Goal: Task Accomplishment & Management: Manage account settings

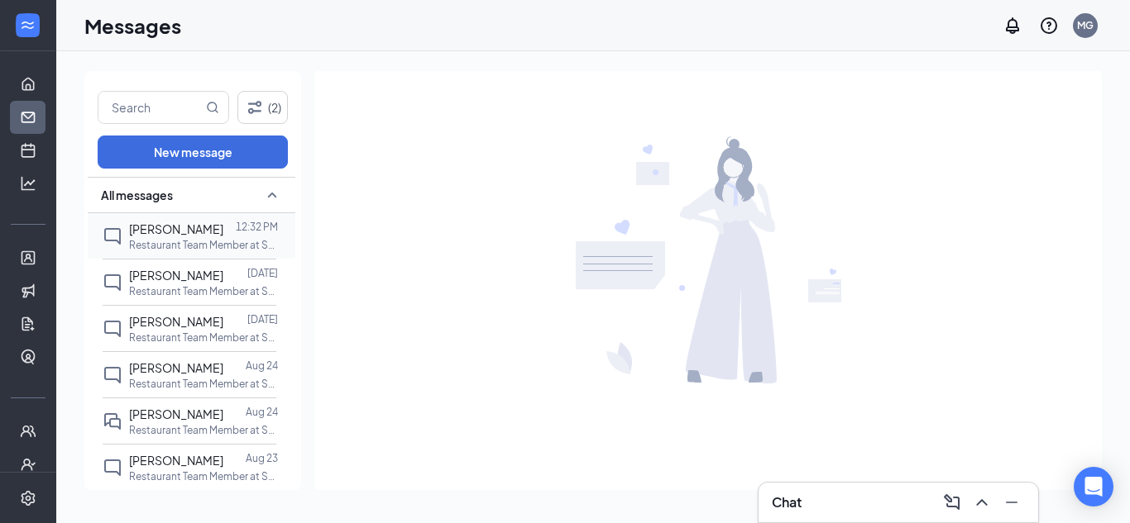
click at [197, 244] on p "Restaurant Team Member at Store #3549" at bounding box center [203, 245] width 149 height 14
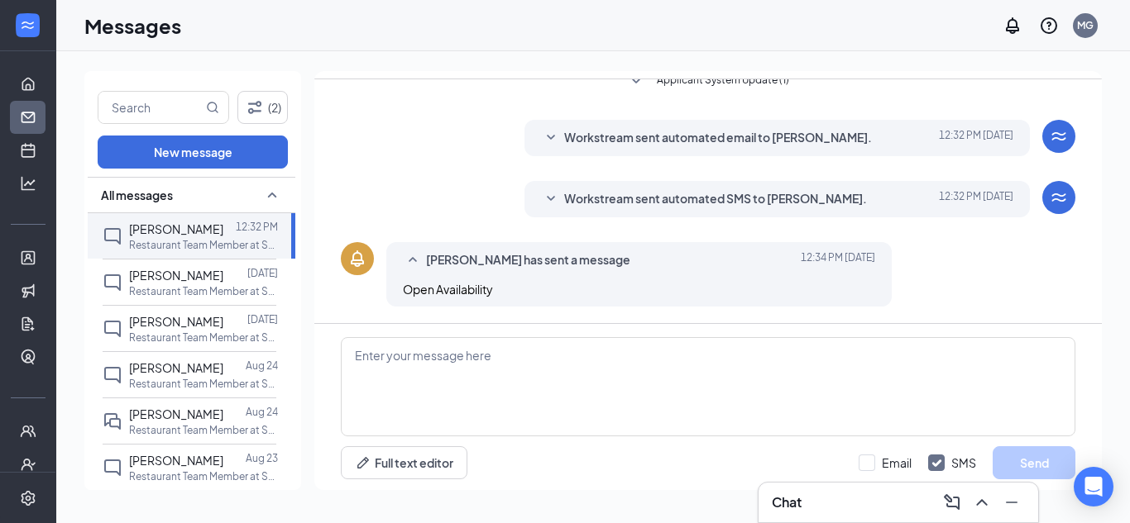
scroll to position [70, 0]
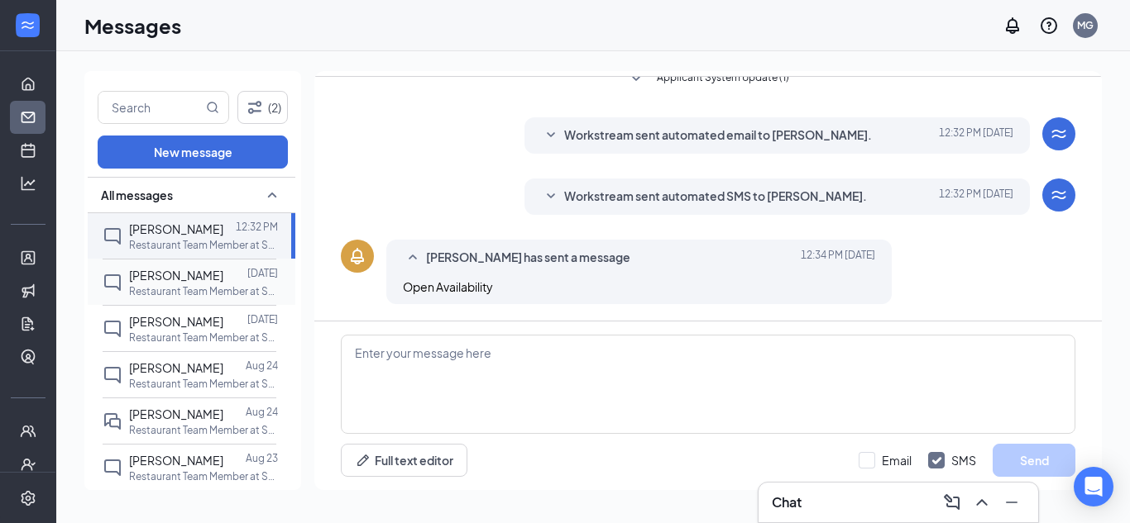
click at [179, 278] on span "[PERSON_NAME]" at bounding box center [176, 275] width 94 height 15
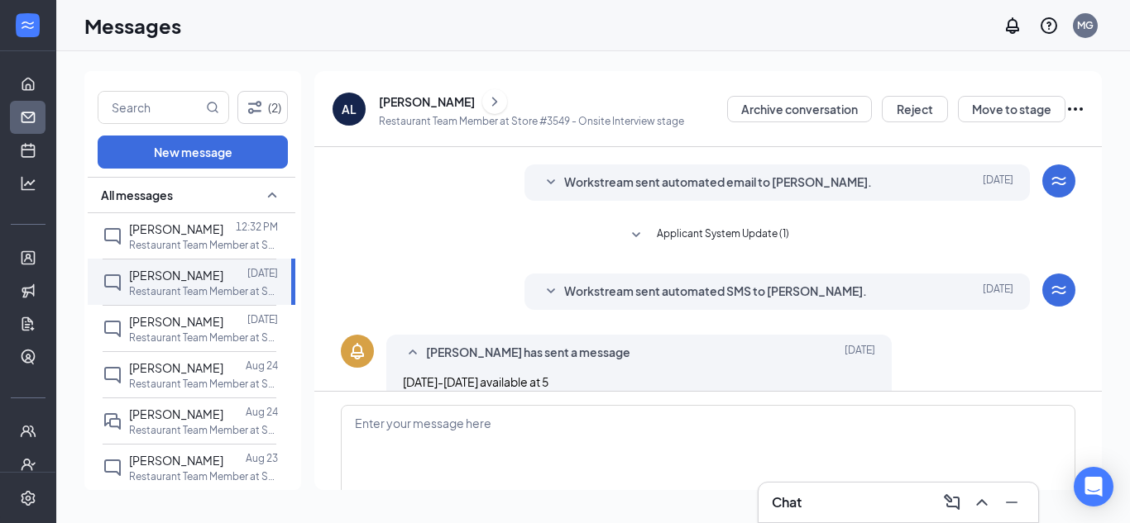
scroll to position [70, 0]
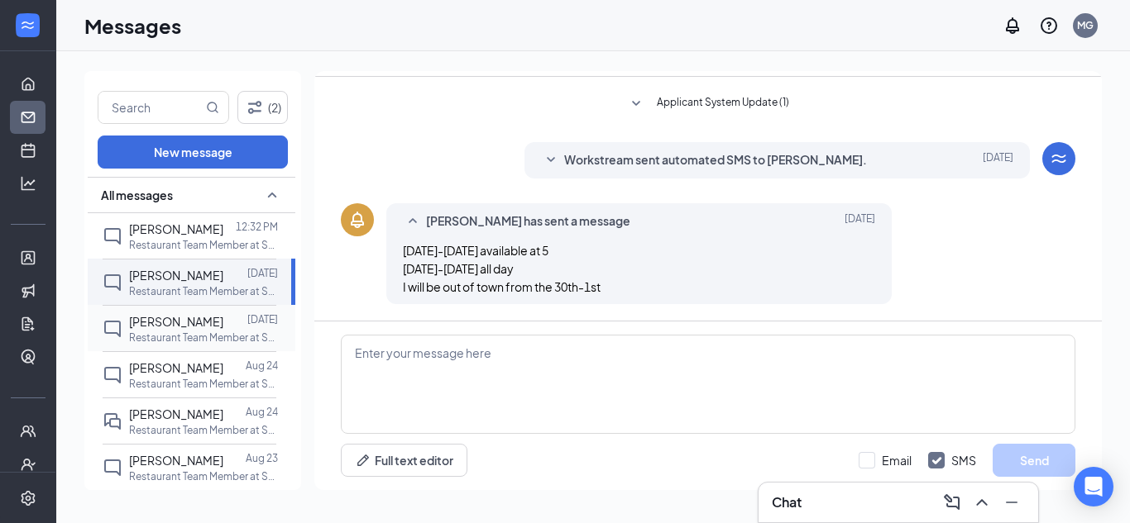
click at [193, 324] on span "[PERSON_NAME]" at bounding box center [176, 321] width 94 height 15
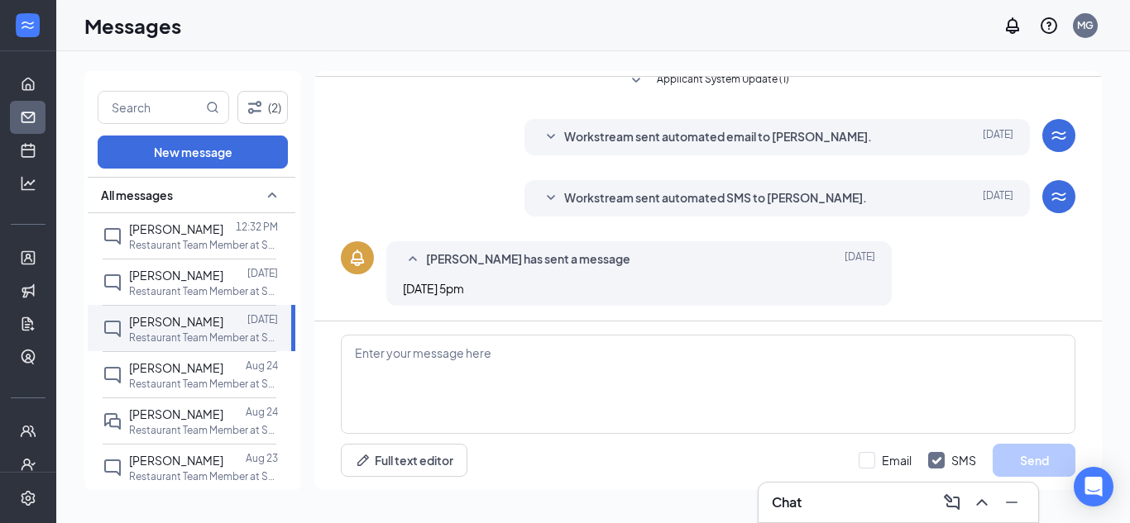
scroll to position [125, 0]
click at [170, 372] on span "[PERSON_NAME]" at bounding box center [176, 368] width 94 height 15
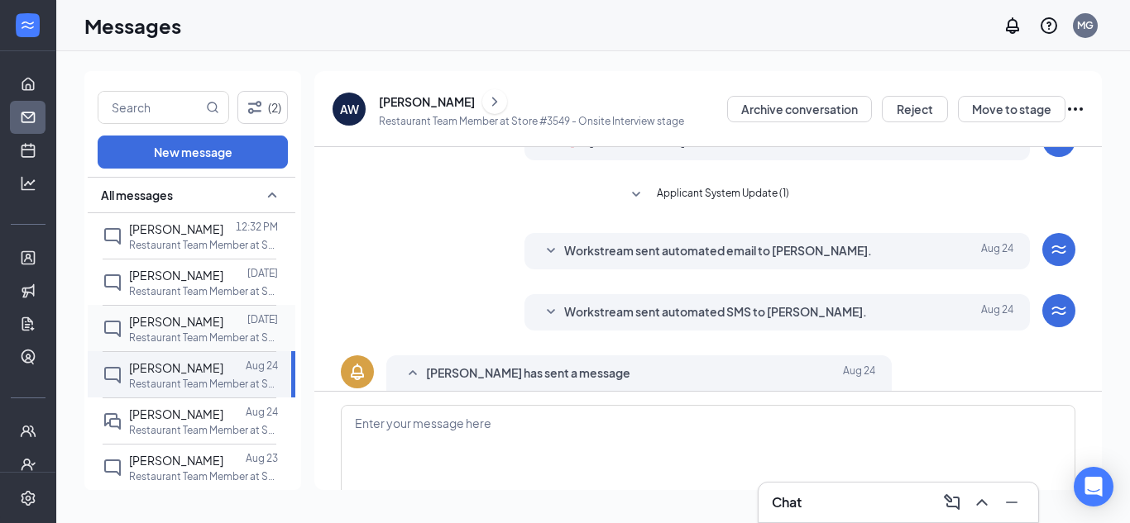
scroll to position [70, 0]
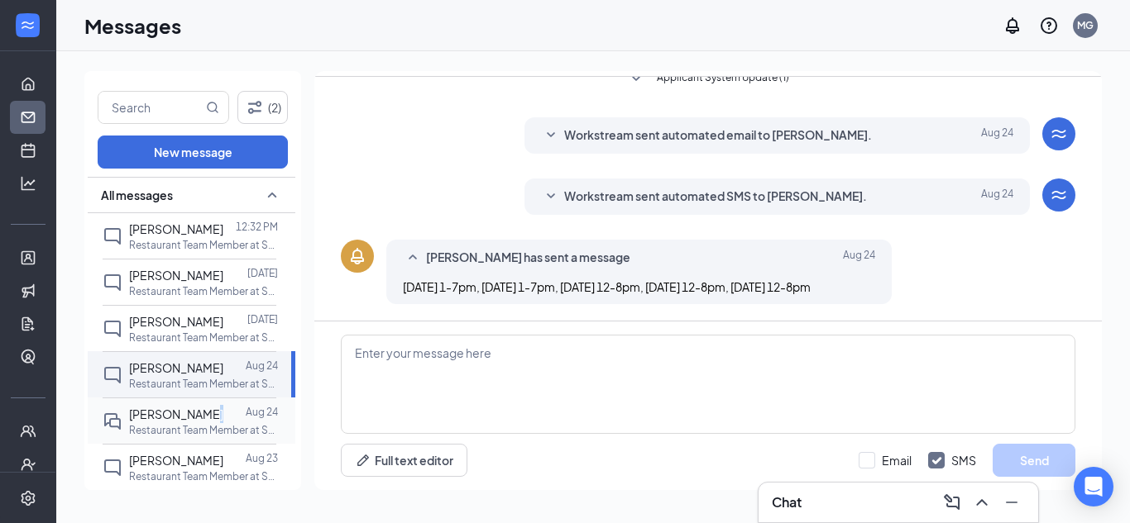
click at [202, 414] on span "[PERSON_NAME]" at bounding box center [176, 414] width 94 height 15
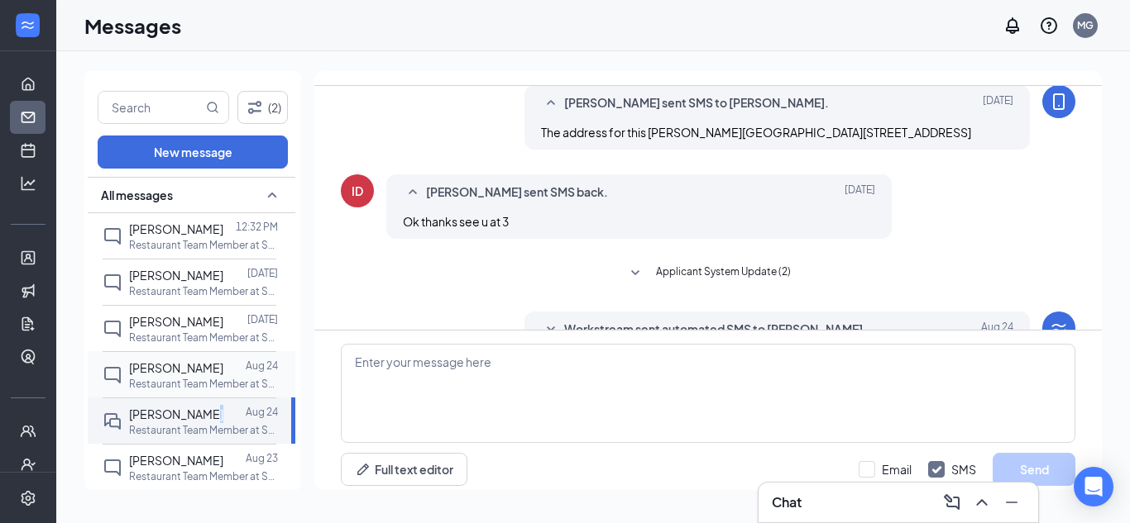
scroll to position [70, 0]
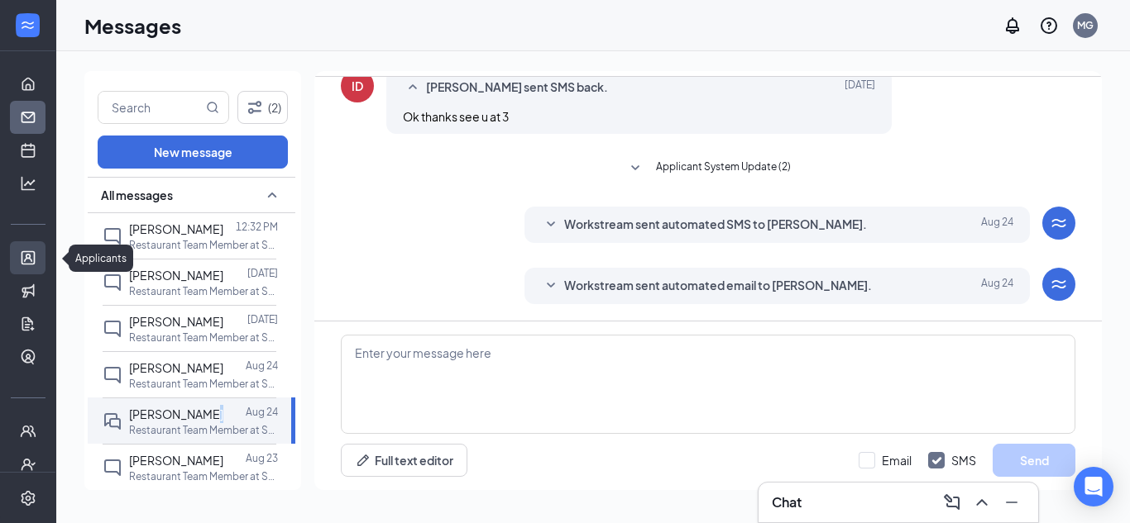
click at [43, 260] on link "Applicants" at bounding box center [51, 257] width 17 height 33
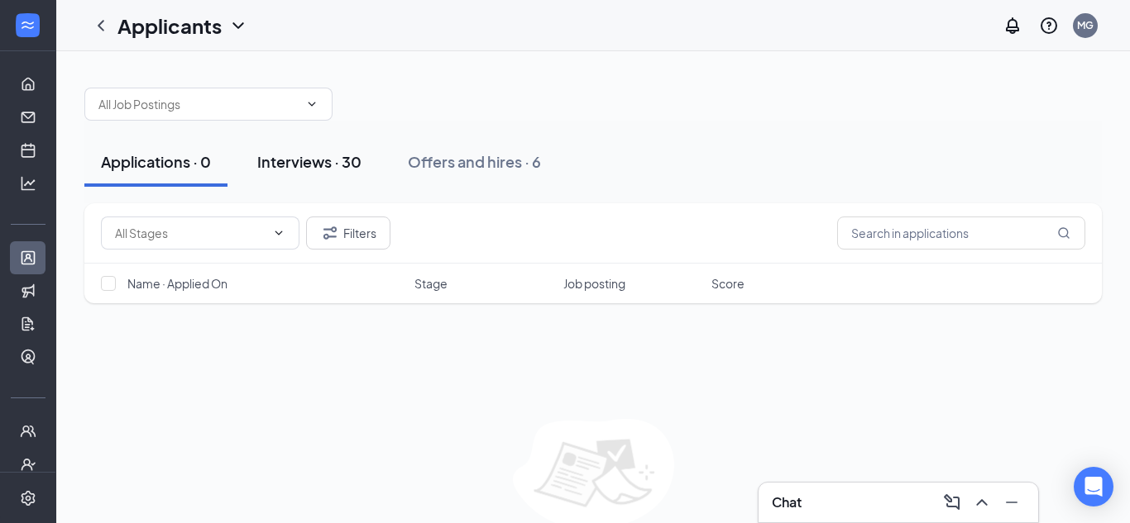
click at [314, 168] on div "Interviews · 30" at bounding box center [309, 161] width 104 height 21
